Goal: Check status: Check status

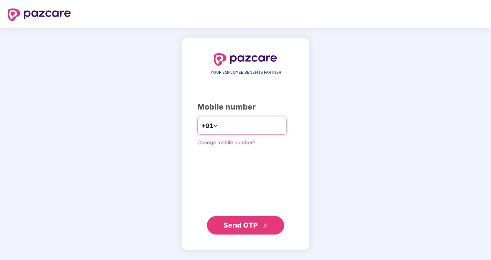
click at [233, 125] on input "number" at bounding box center [250, 126] width 63 height 12
type input "**********"
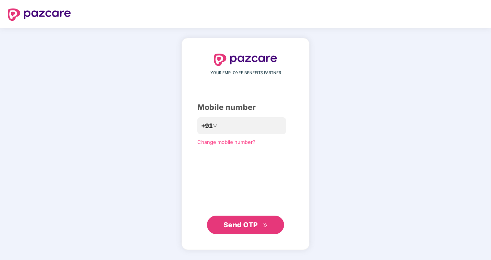
click at [241, 224] on span "Send OTP" at bounding box center [241, 225] width 34 height 8
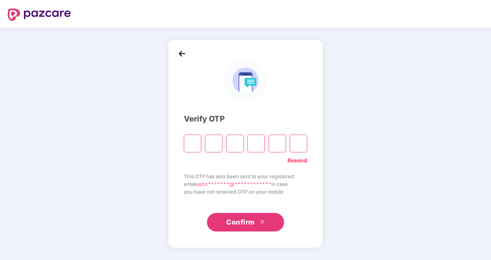
type input "*"
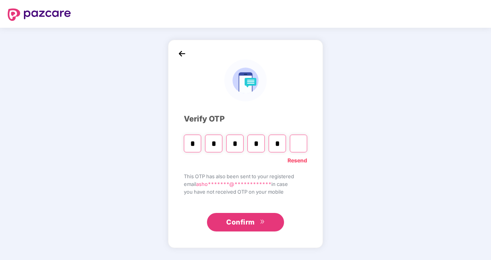
type input "*"
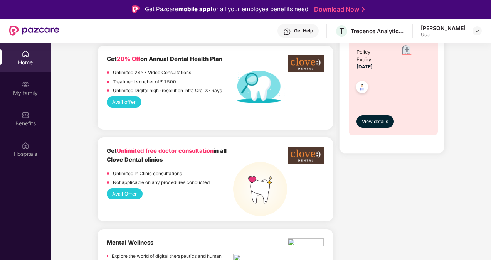
scroll to position [617, 0]
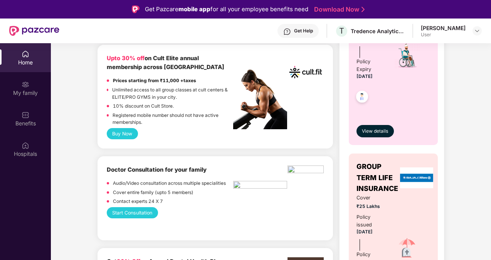
scroll to position [324, 0]
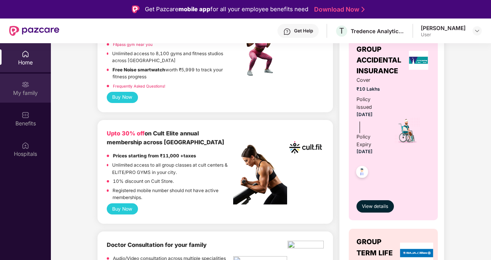
click at [32, 84] on div "My family" at bounding box center [25, 88] width 51 height 29
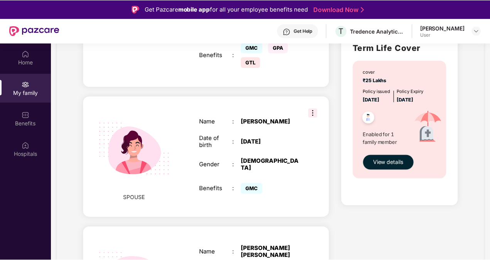
scroll to position [447, 0]
